Goal: Book appointment/travel/reservation

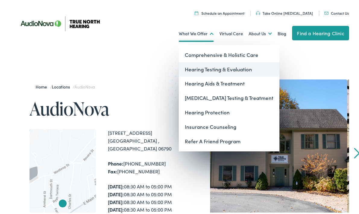
click at [205, 68] on link "Hearing Testing & Evaluation" at bounding box center [229, 68] width 101 height 14
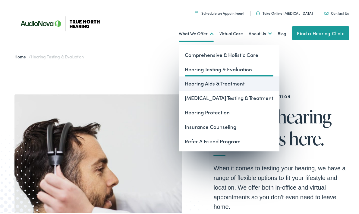
click at [205, 84] on link "Hearing Aids & Treatment" at bounding box center [229, 82] width 101 height 14
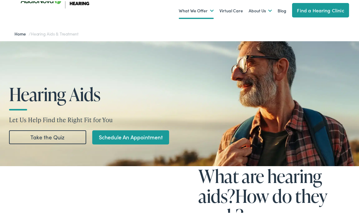
scroll to position [27, 0]
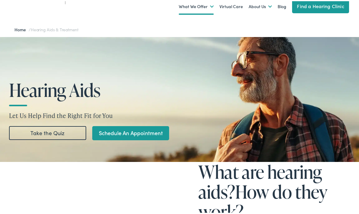
click at [61, 130] on link "Take the Quiz" at bounding box center [47, 132] width 77 height 14
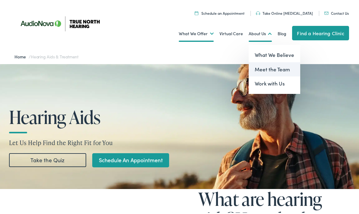
click at [262, 67] on link "Meet the Team" at bounding box center [275, 68] width 52 height 14
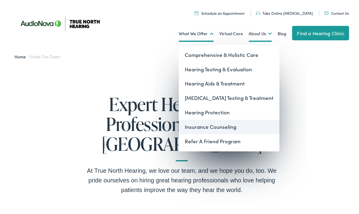
click at [205, 127] on link "Insurance Counseling" at bounding box center [229, 126] width 101 height 14
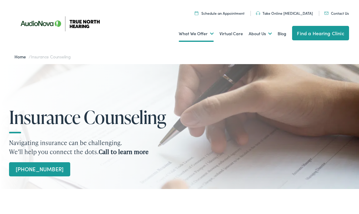
click at [233, 11] on link "Schedule an Appointment" at bounding box center [220, 11] width 50 height 5
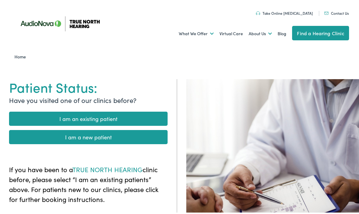
click at [90, 138] on link "I am a new patient" at bounding box center [88, 136] width 159 height 14
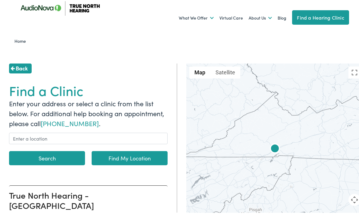
scroll to position [16, 0]
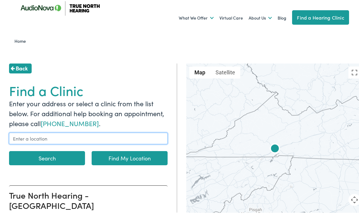
click at [78, 140] on input "text" at bounding box center [88, 137] width 159 height 11
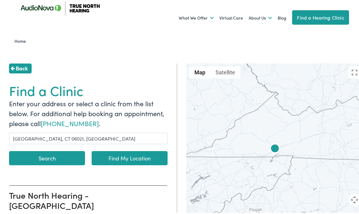
click at [57, 159] on button "Search" at bounding box center [47, 157] width 76 height 14
click at [43, 157] on button "Search" at bounding box center [47, 157] width 76 height 14
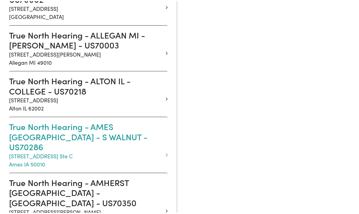
scroll to position [0, 0]
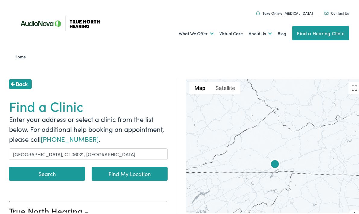
click at [122, 173] on link "Find My Location" at bounding box center [130, 173] width 76 height 14
type input "Winsted, Connecticut"
click at [57, 173] on button "Search" at bounding box center [47, 173] width 76 height 14
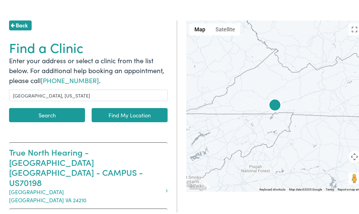
scroll to position [43, 0]
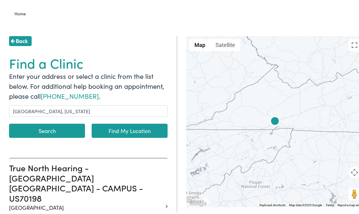
click at [130, 131] on link "Find My Location" at bounding box center [130, 130] width 76 height 14
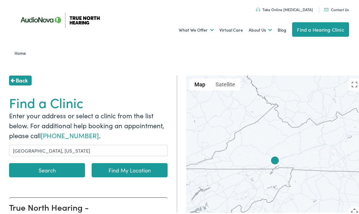
scroll to position [0, 0]
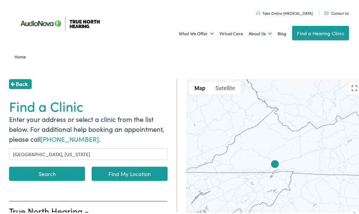
click at [70, 175] on button "Search" at bounding box center [47, 173] width 76 height 14
click at [116, 172] on link "Find My Location" at bounding box center [130, 173] width 76 height 14
click at [45, 173] on button "Search" at bounding box center [47, 173] width 76 height 14
